Goal: Information Seeking & Learning: Learn about a topic

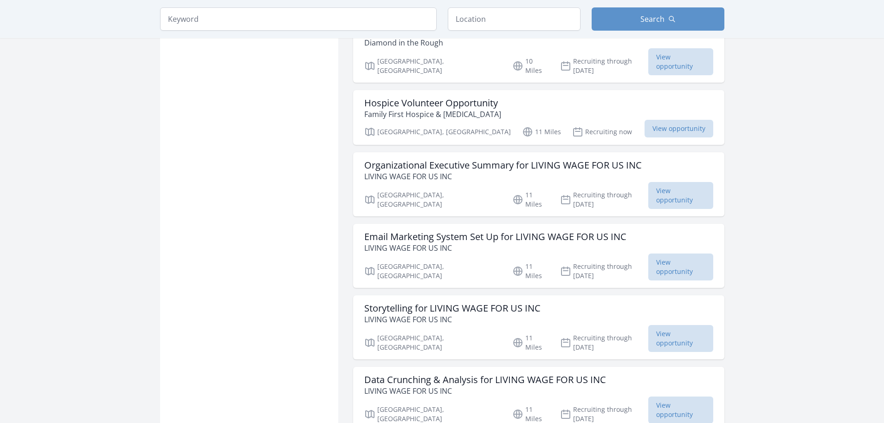
scroll to position [742, 0]
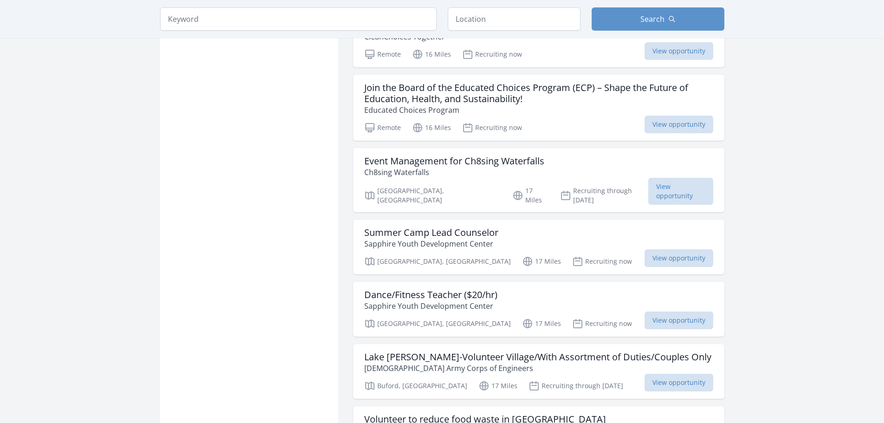
scroll to position [2412, 0]
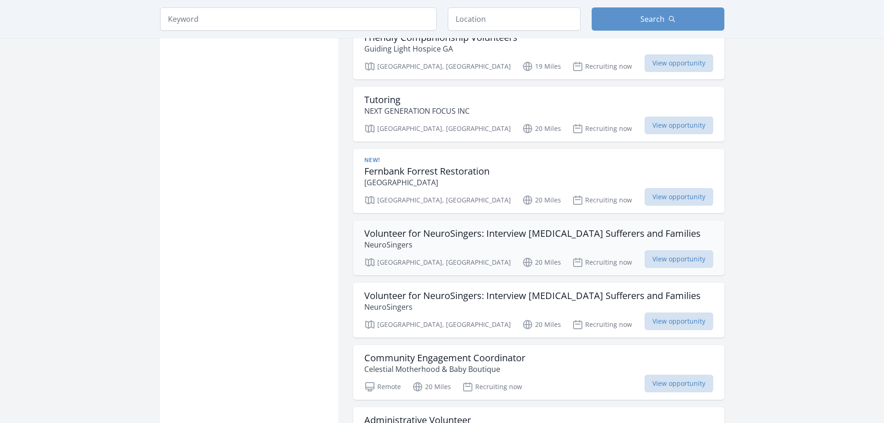
scroll to position [3247, 0]
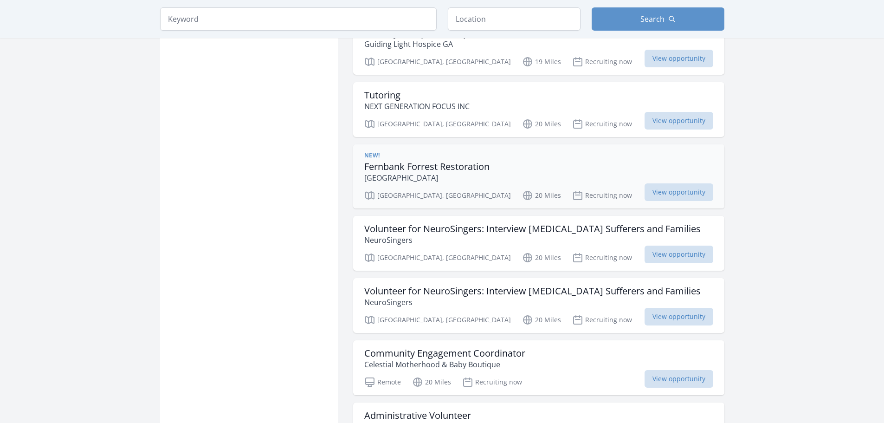
click at [508, 152] on div "New! Fernbank Forrest Restoration Fernbank Museum of Natural History" at bounding box center [538, 168] width 349 height 32
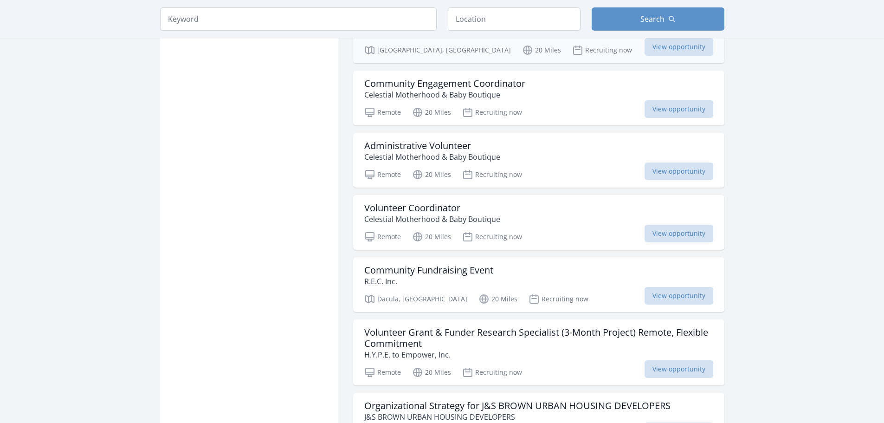
scroll to position [3618, 0]
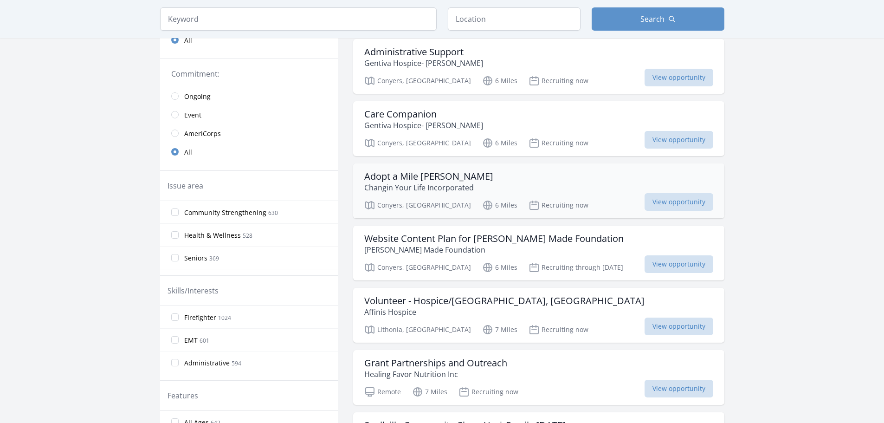
scroll to position [139, 0]
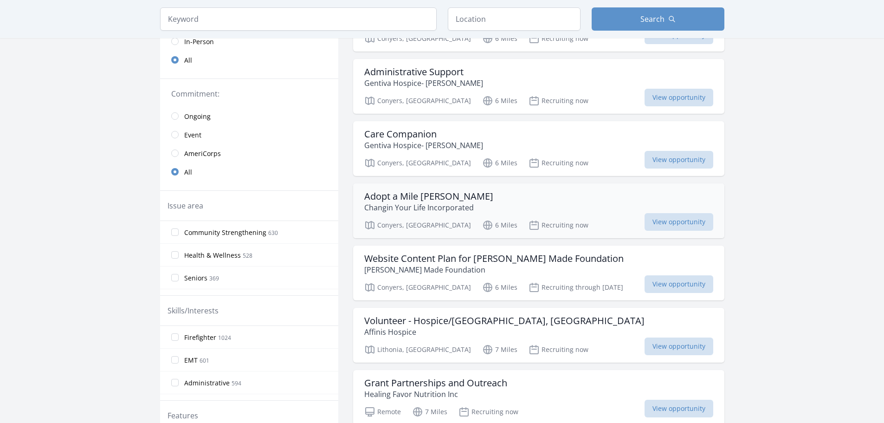
click at [442, 185] on div "Adopt a Mile Conyers Changin Your Life Incorporated Conyers, GA 6 Miles Recruit…" at bounding box center [538, 210] width 371 height 55
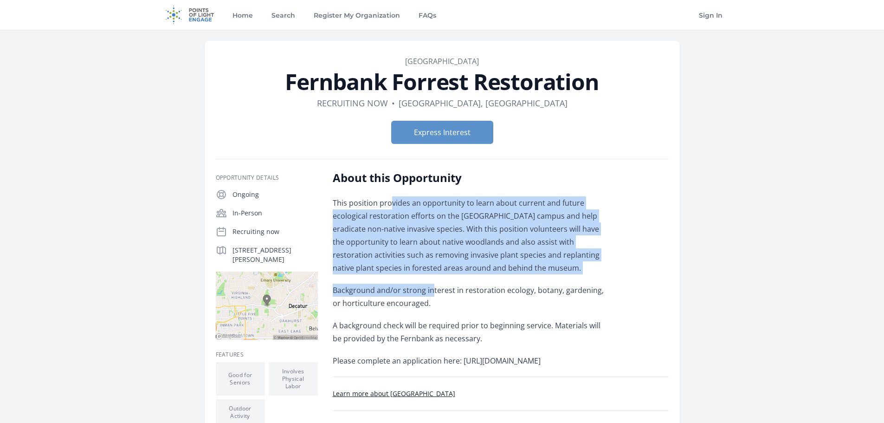
drag, startPoint x: 425, startPoint y: 286, endPoint x: 391, endPoint y: 202, distance: 90.1
click at [391, 202] on div "This position provides an opportunity to learn about current and future ecologi…" at bounding box center [468, 281] width 271 height 171
click at [528, 233] on p "This position provides an opportunity to learn about current and future ecologi…" at bounding box center [468, 235] width 271 height 78
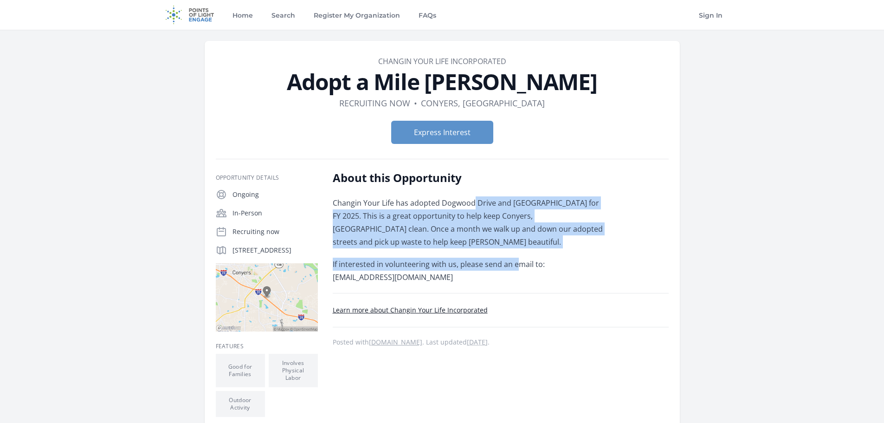
drag, startPoint x: 472, startPoint y: 208, endPoint x: 518, endPoint y: 251, distance: 63.3
click at [518, 251] on div "Changin Your Life has adopted Dogwood Drive and Courtesy Parkway for FY 2025. T…" at bounding box center [468, 239] width 271 height 87
click at [532, 240] on p "Changin Your Life has adopted Dogwood Drive and Courtesy Parkway for FY 2025. T…" at bounding box center [468, 222] width 271 height 52
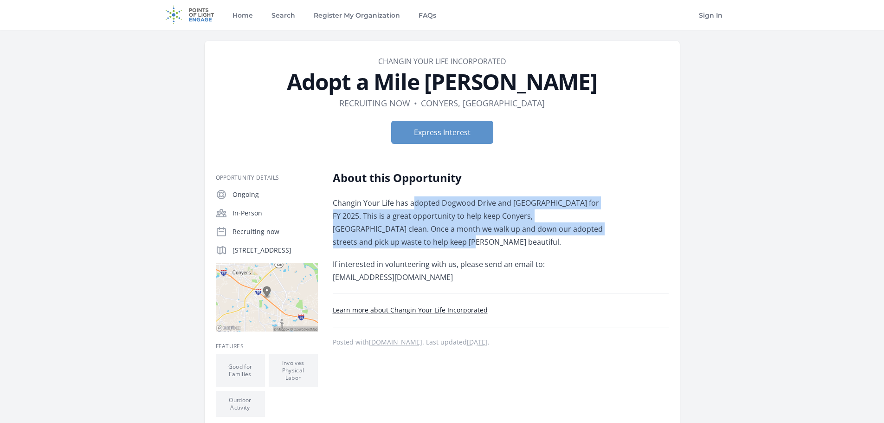
drag, startPoint x: 530, startPoint y: 239, endPoint x: 413, endPoint y: 201, distance: 123.1
click at [413, 201] on p "Changin Your Life has adopted Dogwood Drive and Courtesy Parkway for FY 2025. T…" at bounding box center [468, 222] width 271 height 52
click at [498, 217] on p "Changin Your Life has adopted Dogwood Drive and Courtesy Parkway for FY 2025. T…" at bounding box center [468, 222] width 271 height 52
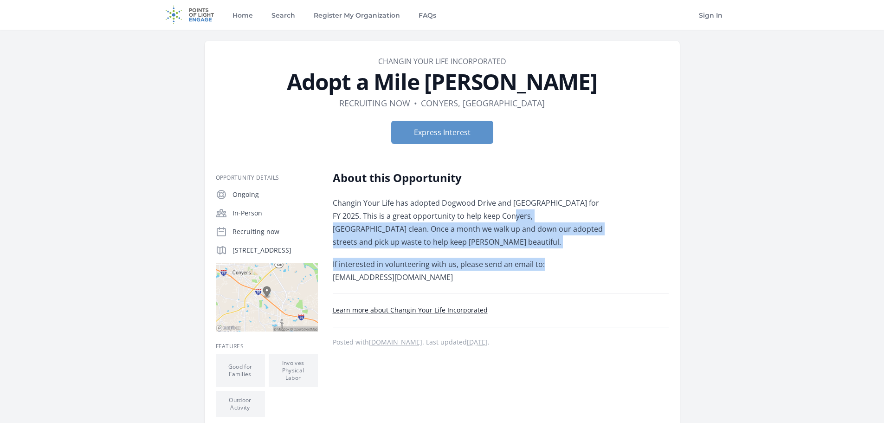
drag, startPoint x: 508, startPoint y: 209, endPoint x: 553, endPoint y: 258, distance: 66.3
click at [553, 258] on div "Changin Your Life has adopted Dogwood Drive and Courtesy Parkway for FY 2025. T…" at bounding box center [468, 239] width 271 height 87
click at [553, 258] on p "If interested in volunteering with us, please send an email to: dashantre@chang…" at bounding box center [468, 270] width 271 height 26
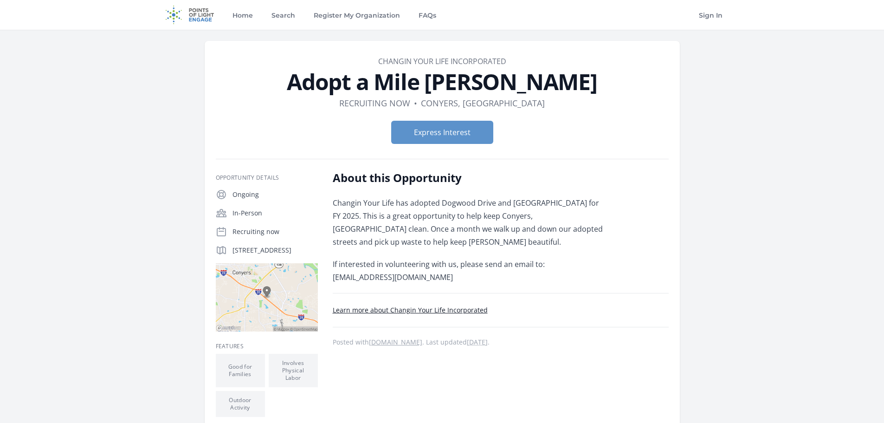
click at [404, 218] on p "Changin Your Life has adopted Dogwood Drive and Courtesy Parkway for FY 2025. T…" at bounding box center [468, 222] width 271 height 52
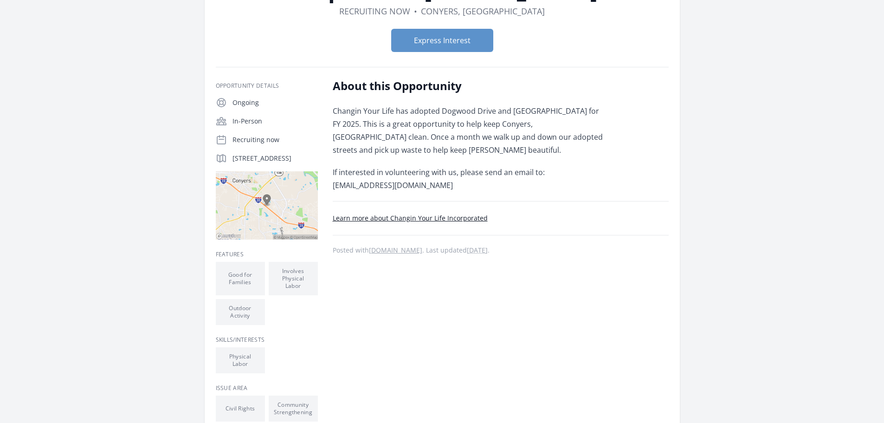
scroll to position [93, 0]
click at [359, 215] on link "Learn more about Changin Your Life Incorporated" at bounding box center [410, 216] width 155 height 9
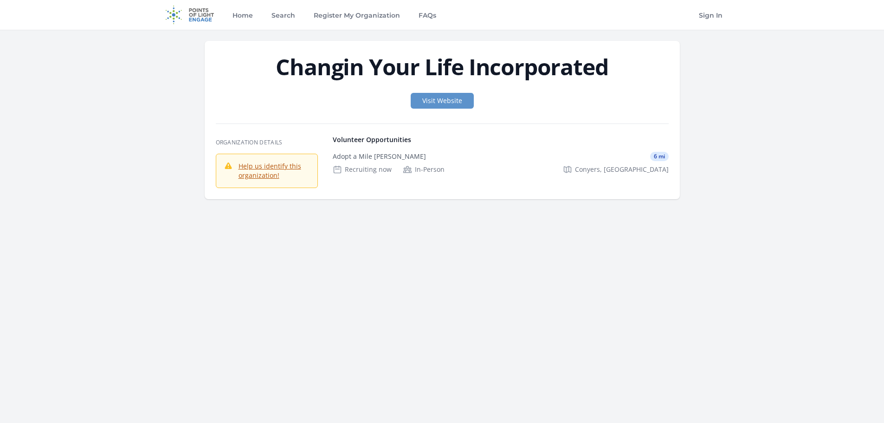
click at [230, 26] on div "Home Search Register My Organization FAQs" at bounding box center [299, 15] width 278 height 30
